Goal: Task Accomplishment & Management: Manage account settings

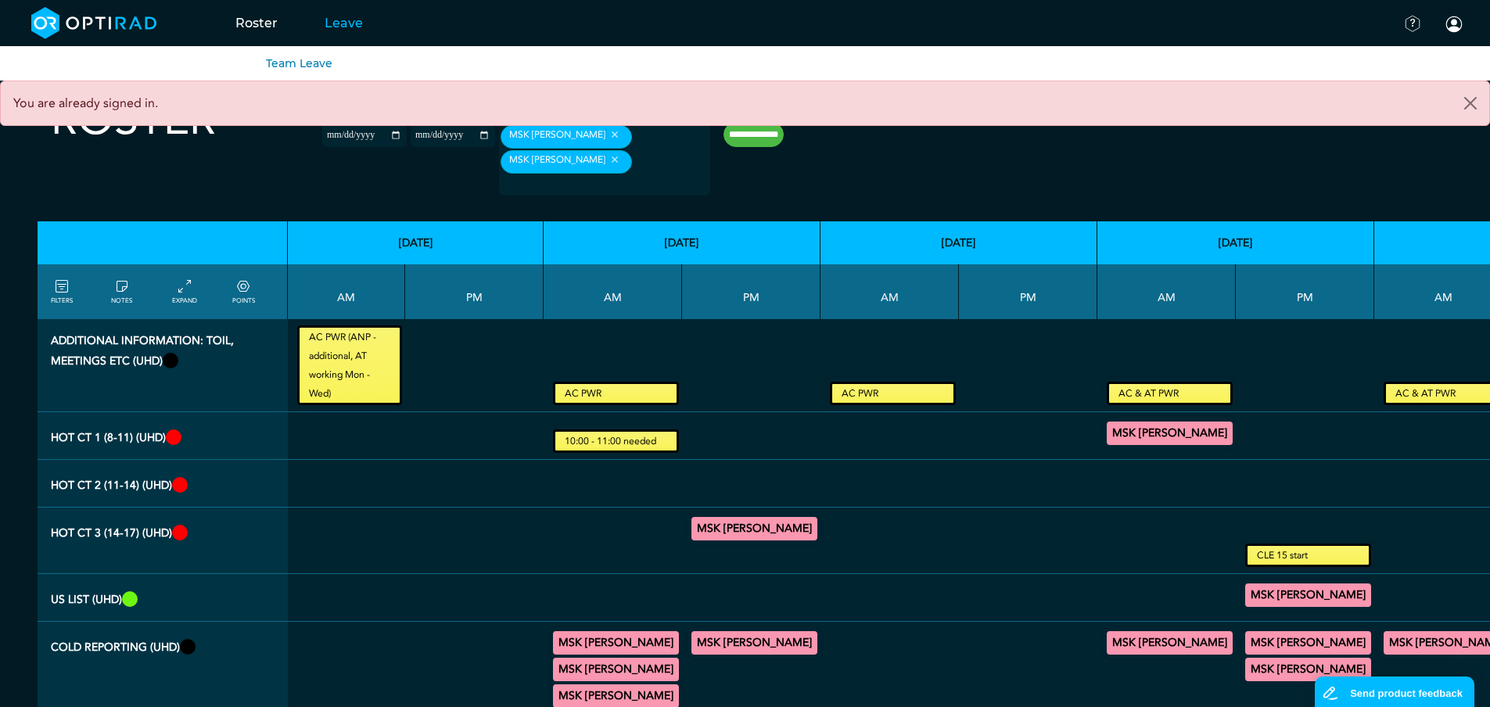
click at [342, 23] on link "Leave" at bounding box center [343, 23] width 85 height 62
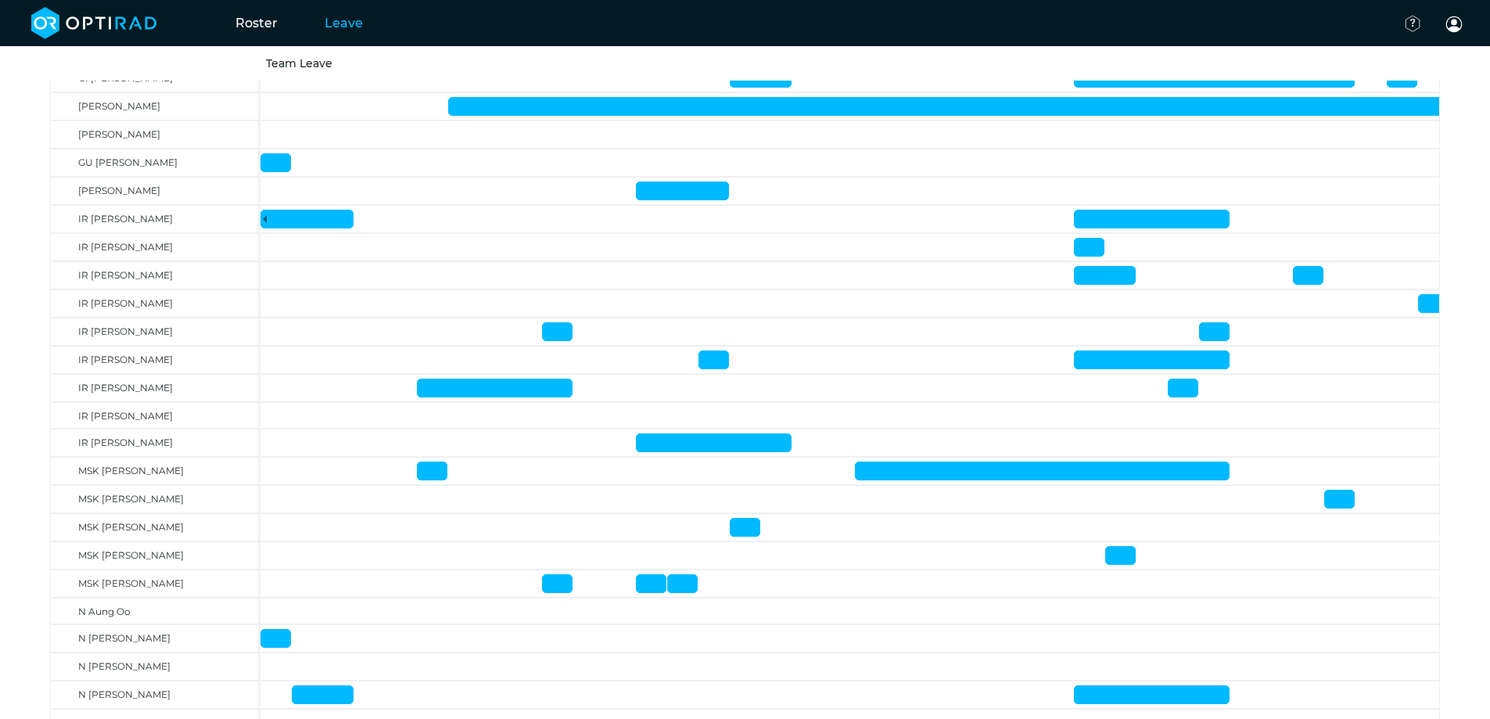
scroll to position [654, 0]
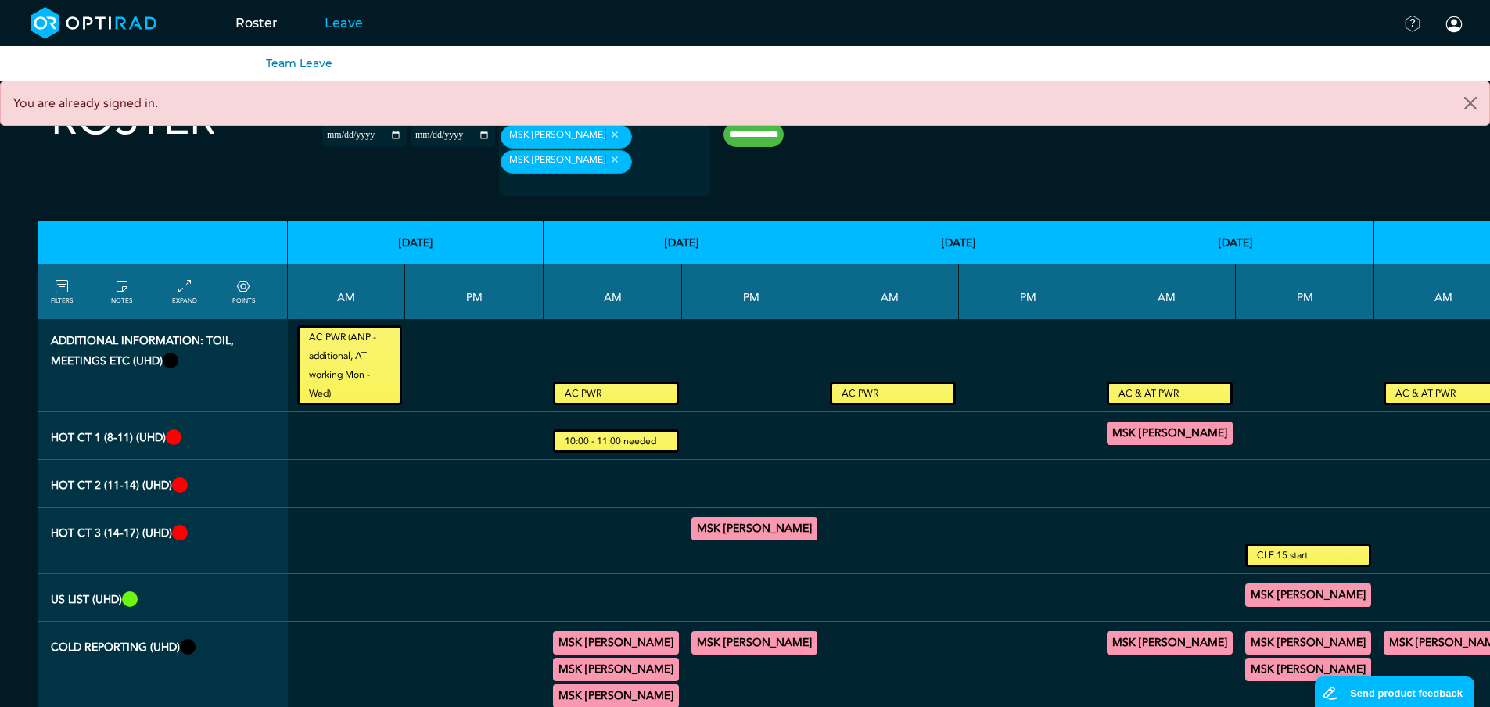
click at [334, 27] on link "Leave" at bounding box center [343, 23] width 85 height 62
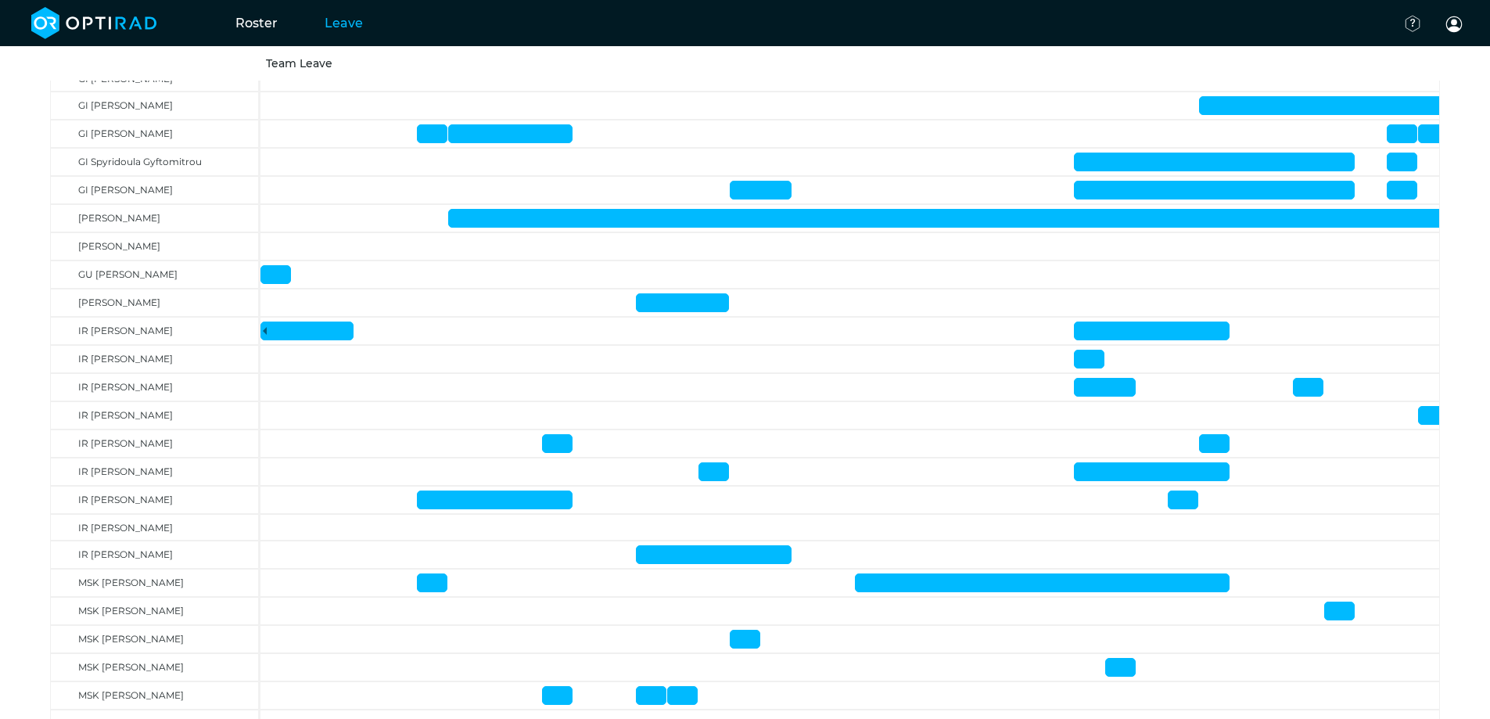
scroll to position [638, 0]
